Goal: Task Accomplishment & Management: Manage account settings

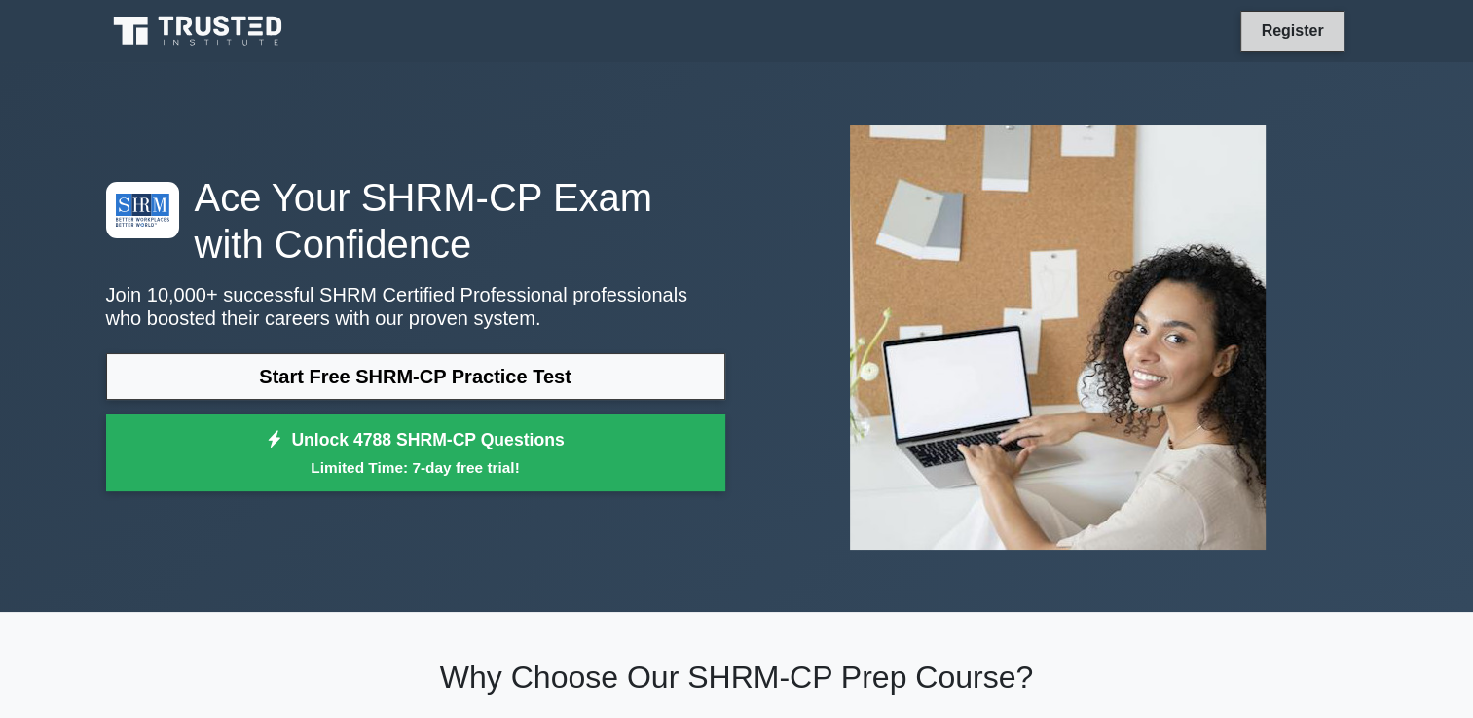
click at [1298, 38] on link "Register" at bounding box center [1292, 30] width 86 height 24
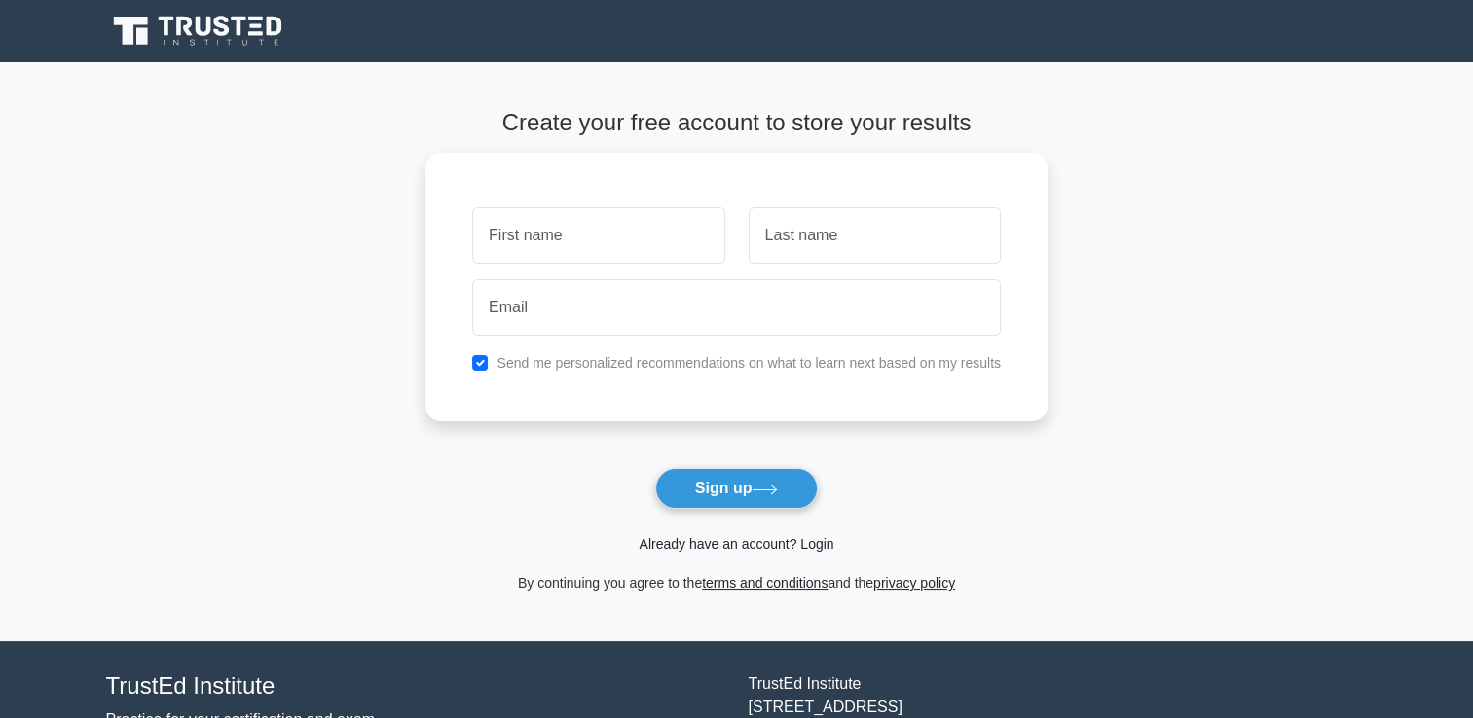
click at [697, 548] on link "Already have an account? Login" at bounding box center [735, 544] width 195 height 16
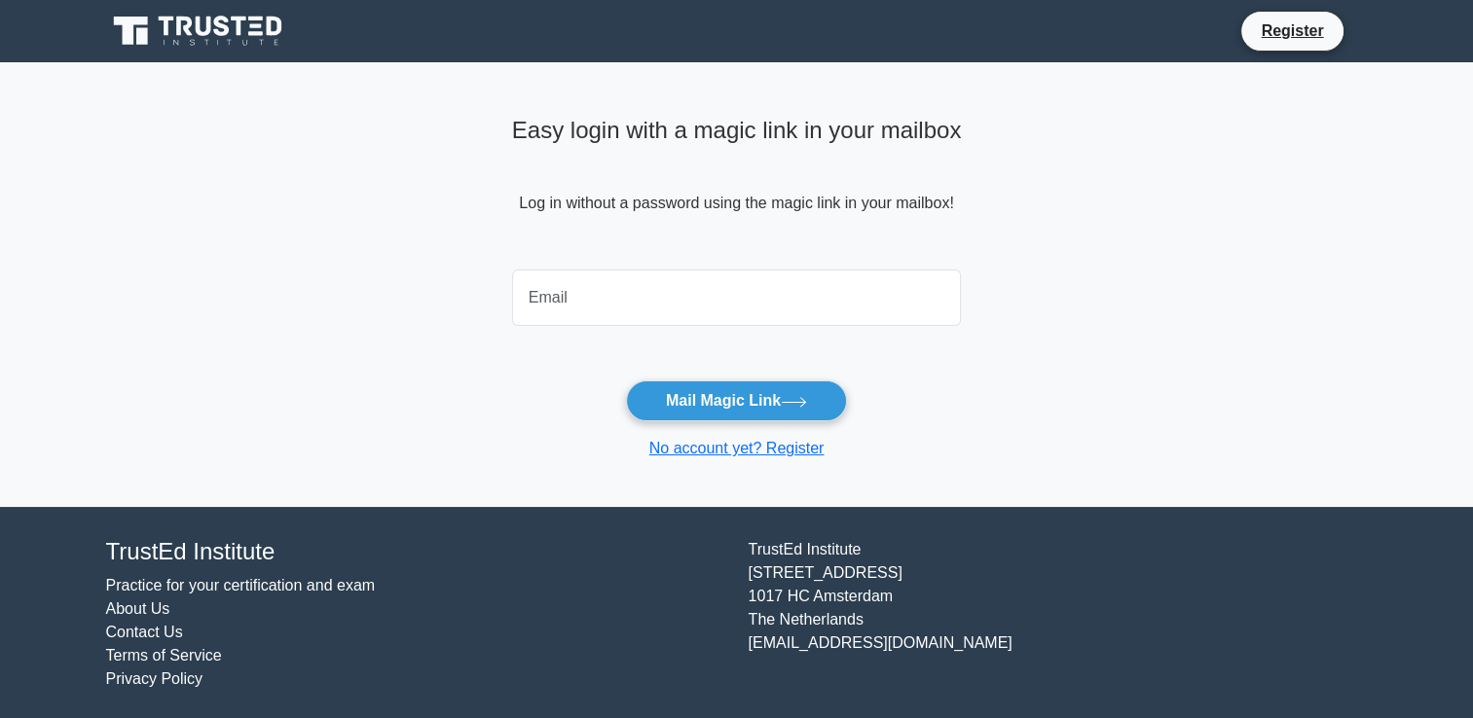
click at [628, 320] on input "email" at bounding box center [737, 298] width 450 height 56
type input "islam.omran39@yahoo.com"
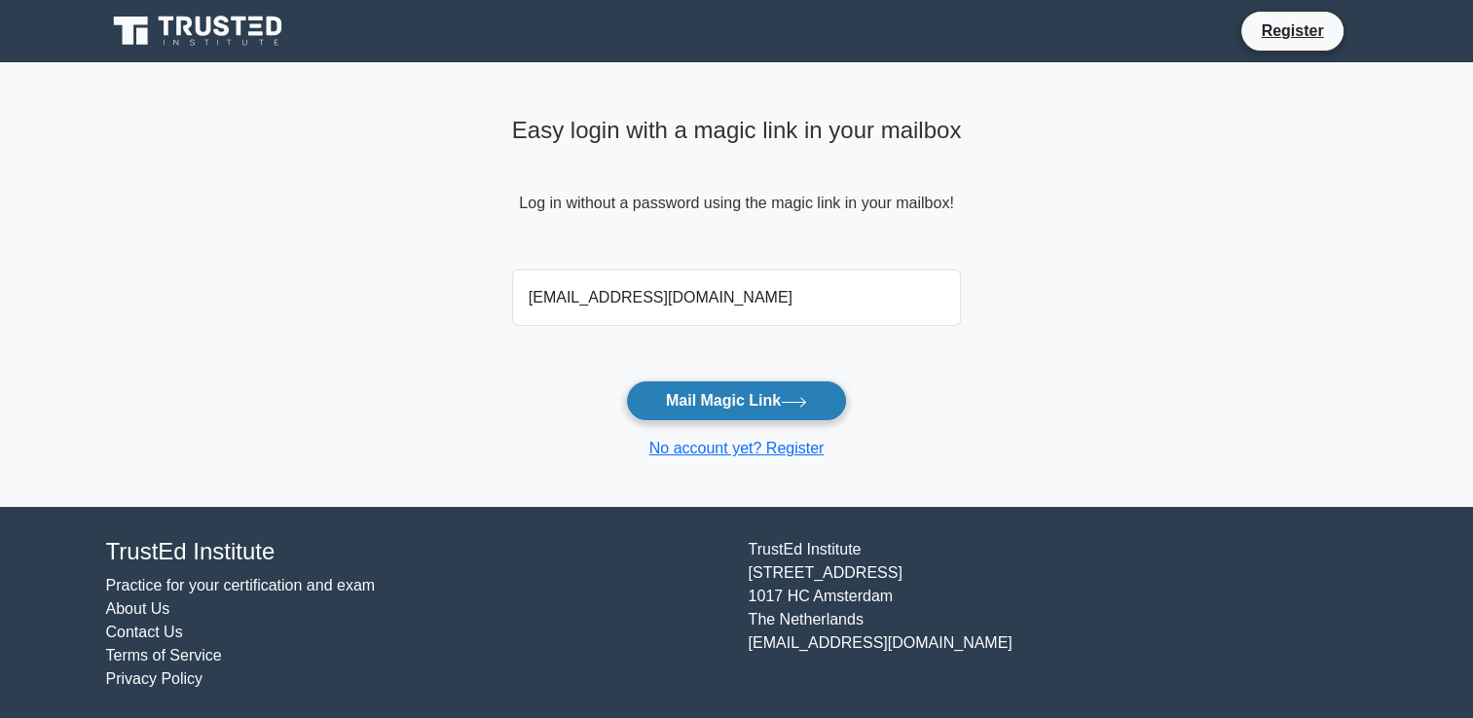
click at [668, 395] on button "Mail Magic Link" at bounding box center [736, 401] width 221 height 41
click at [721, 291] on input "islam.omran39@yahoo.com" at bounding box center [737, 298] width 450 height 56
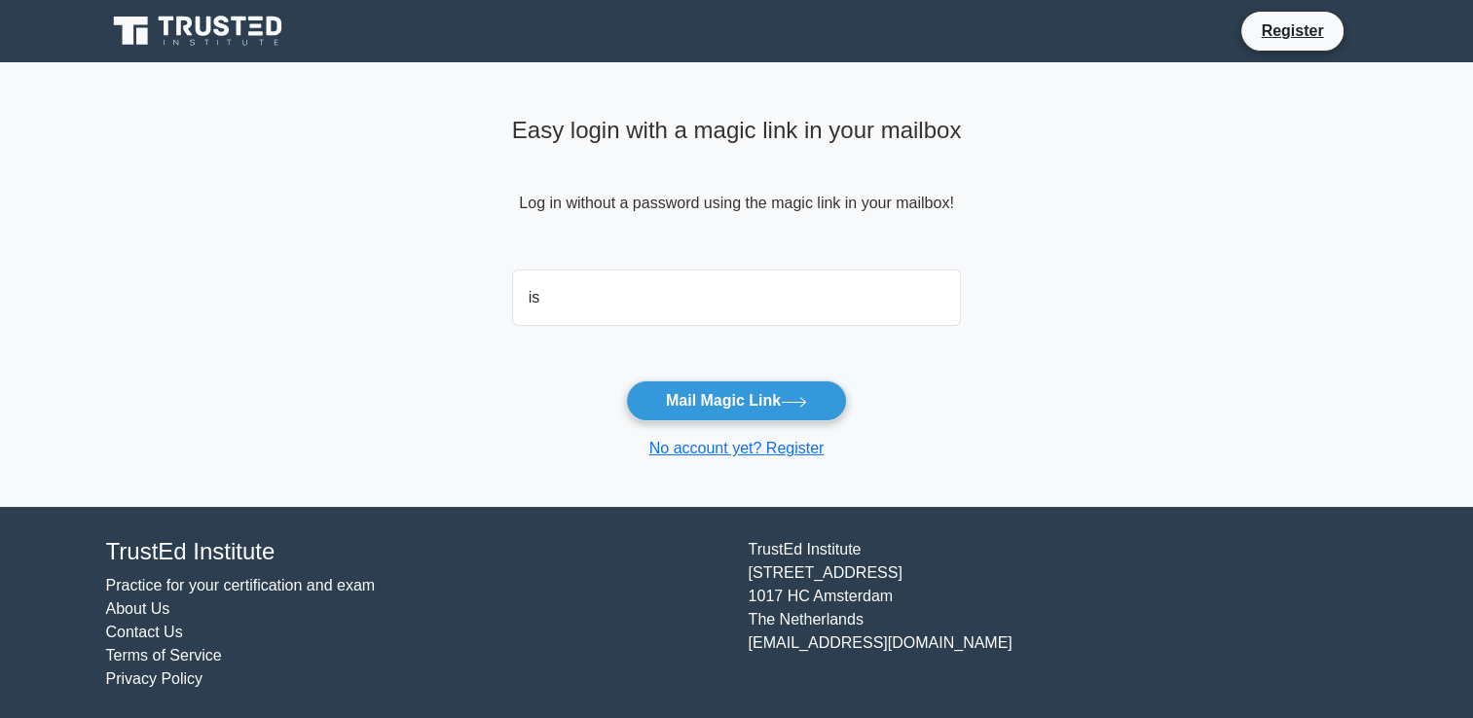
type input "i"
type input "islamomran3910@gmail.com"
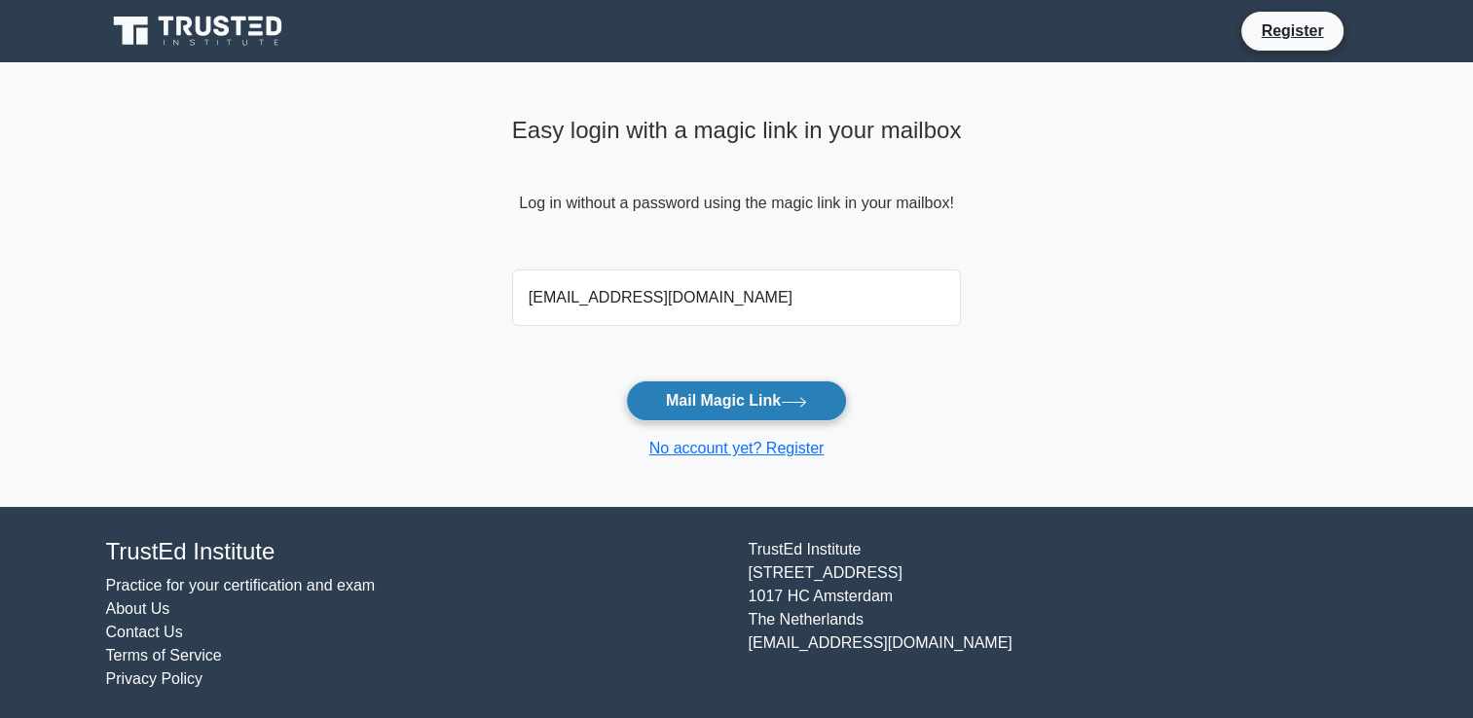
click at [790, 403] on icon at bounding box center [794, 402] width 26 height 11
